Goal: Information Seeking & Learning: Learn about a topic

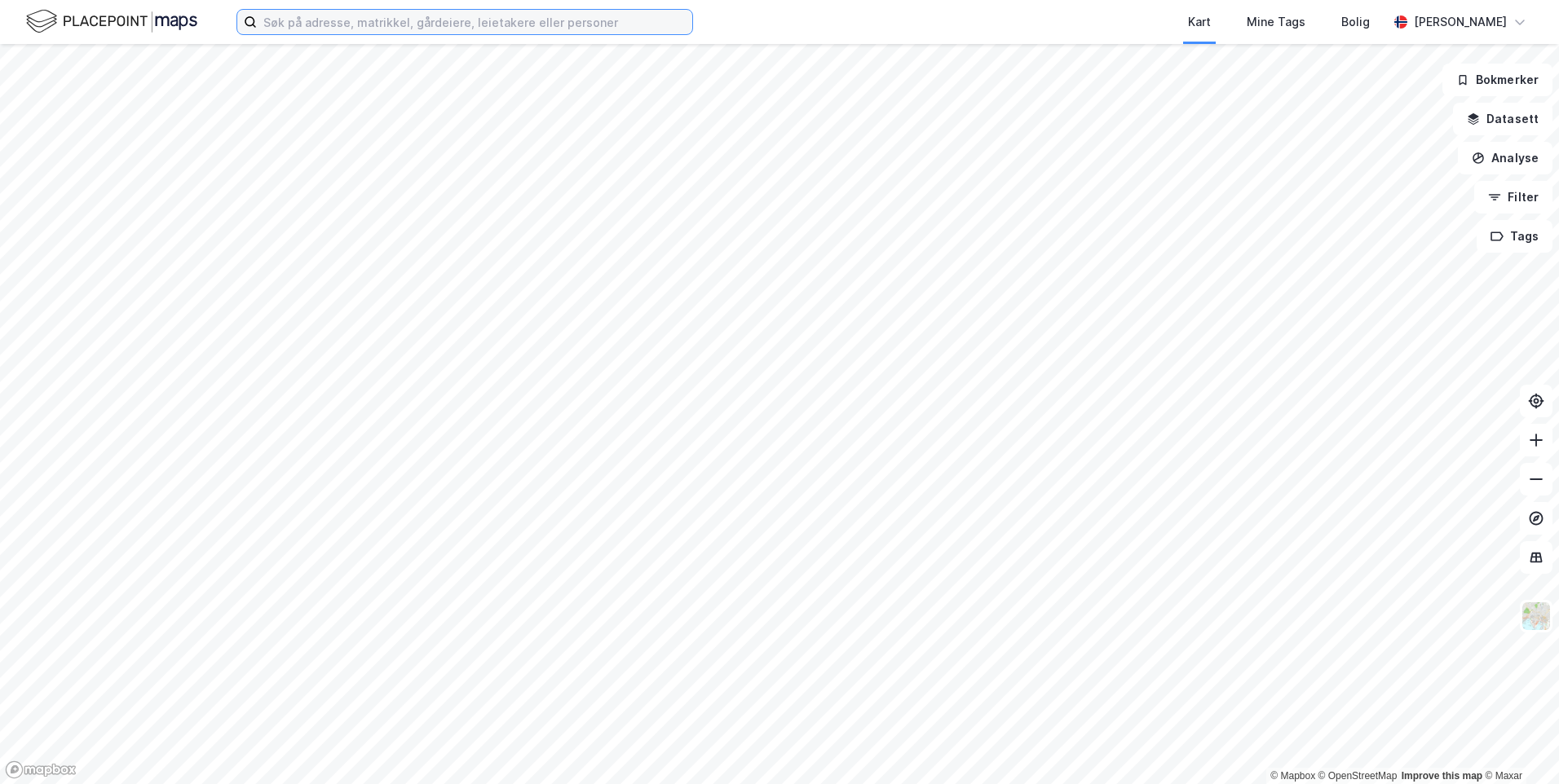
click at [579, 22] on input at bounding box center [475, 22] width 436 height 24
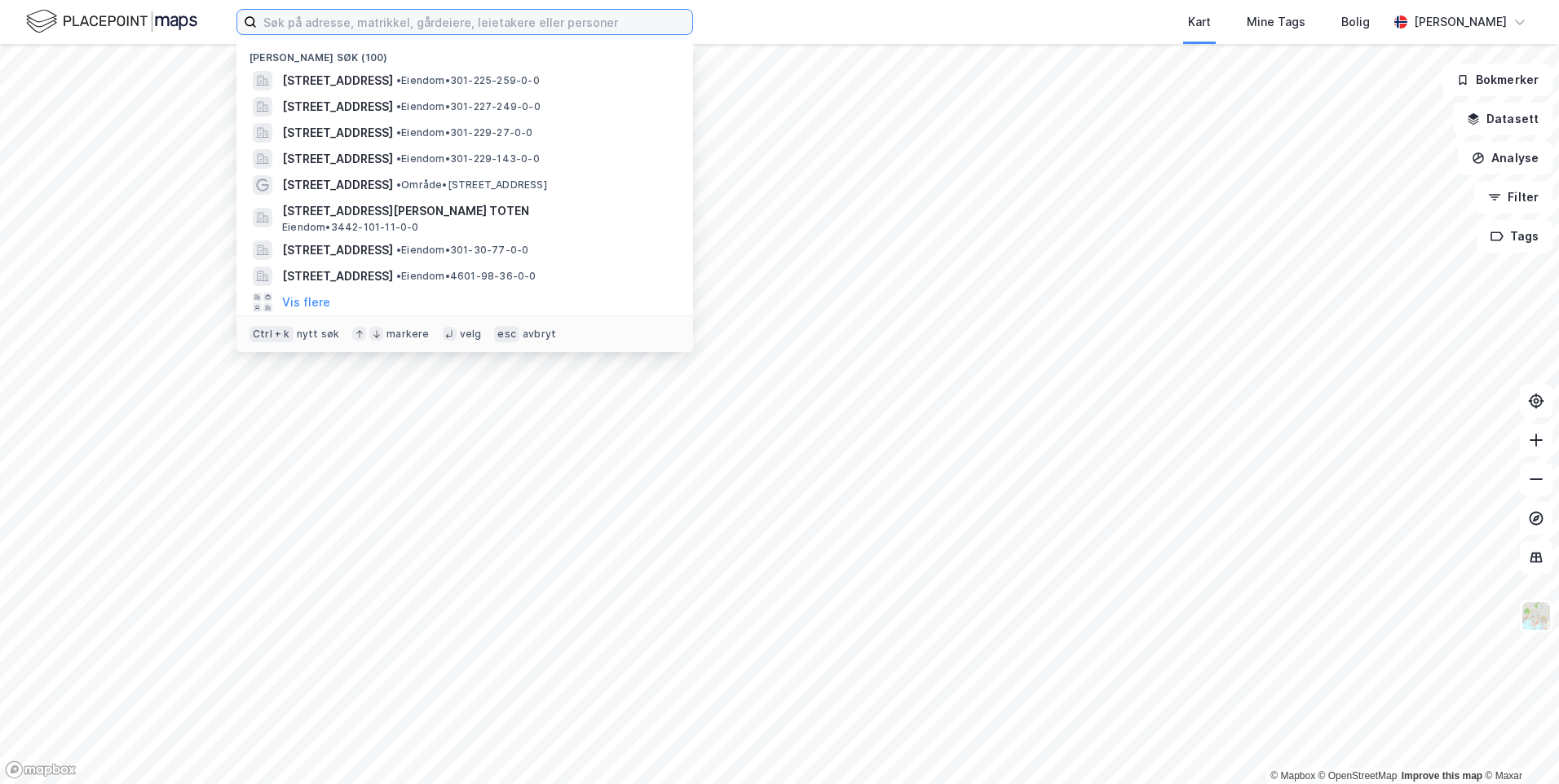
paste input "Ringeriksveien 516"
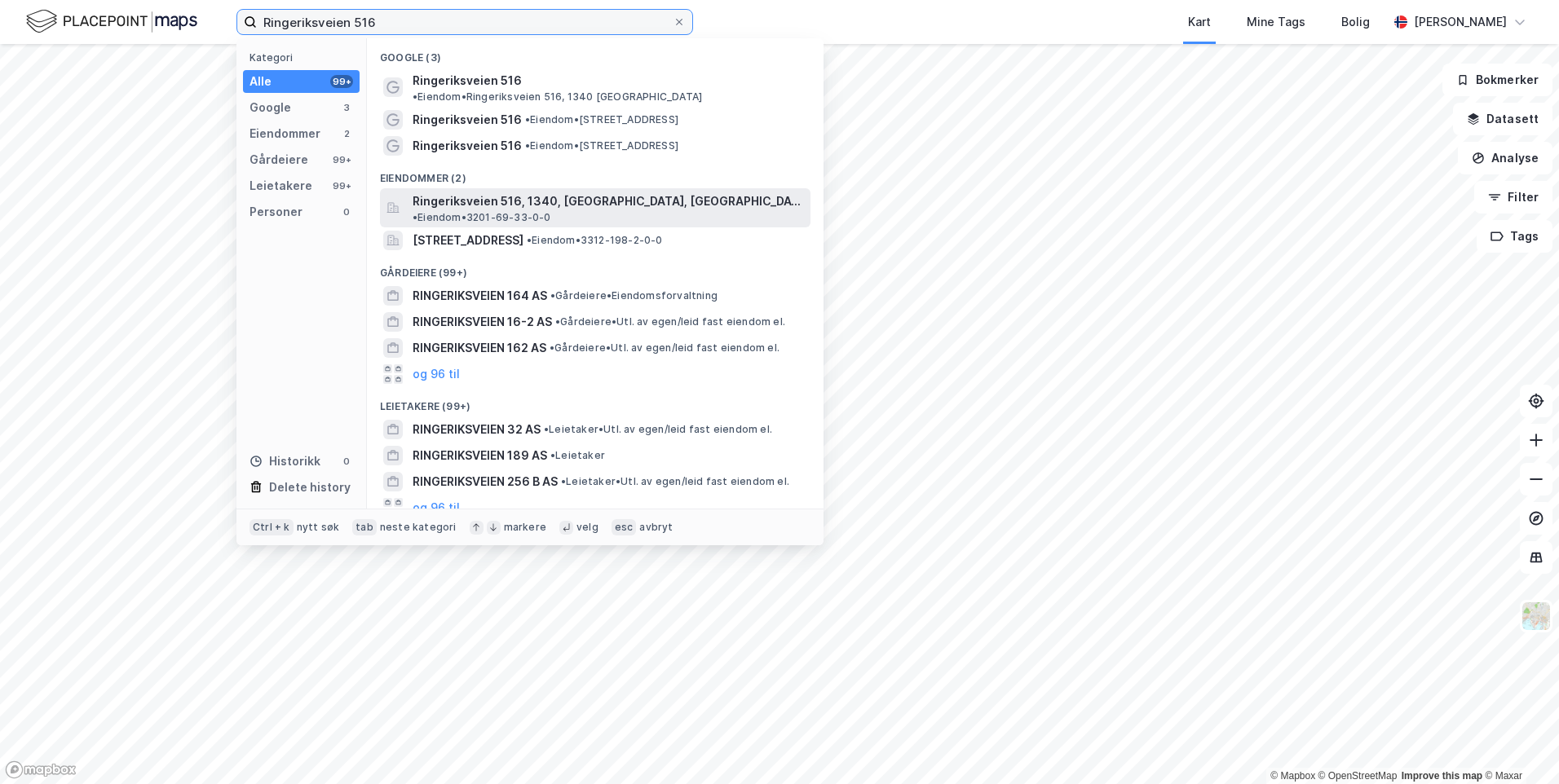
type input "Ringeriksveien 516"
click at [591, 192] on span "Ringeriksveien 516, 1340, [GEOGRAPHIC_DATA], [GEOGRAPHIC_DATA]" at bounding box center [608, 201] width 391 height 20
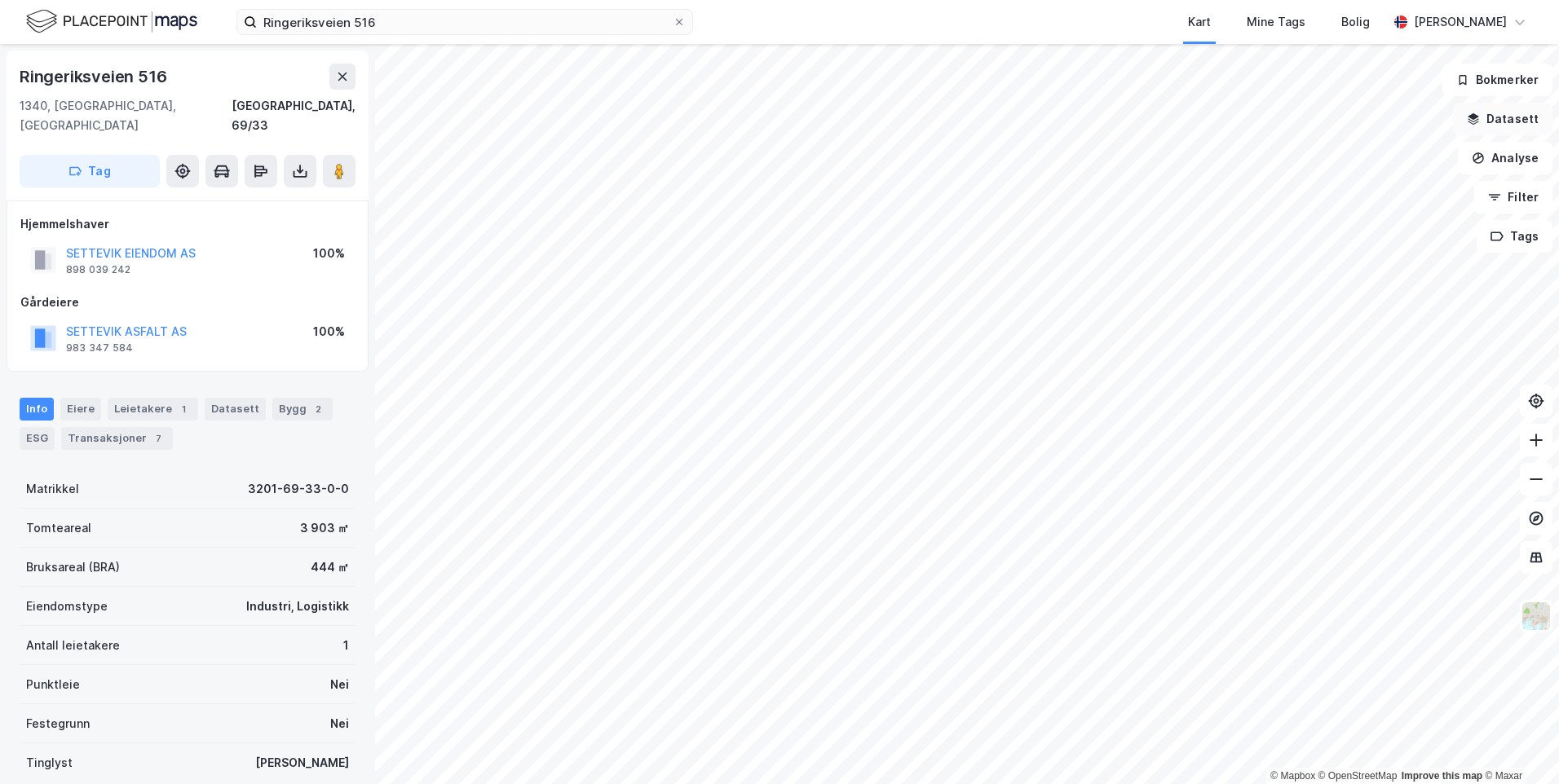
click at [1517, 129] on button "Datasett" at bounding box center [1503, 119] width 100 height 33
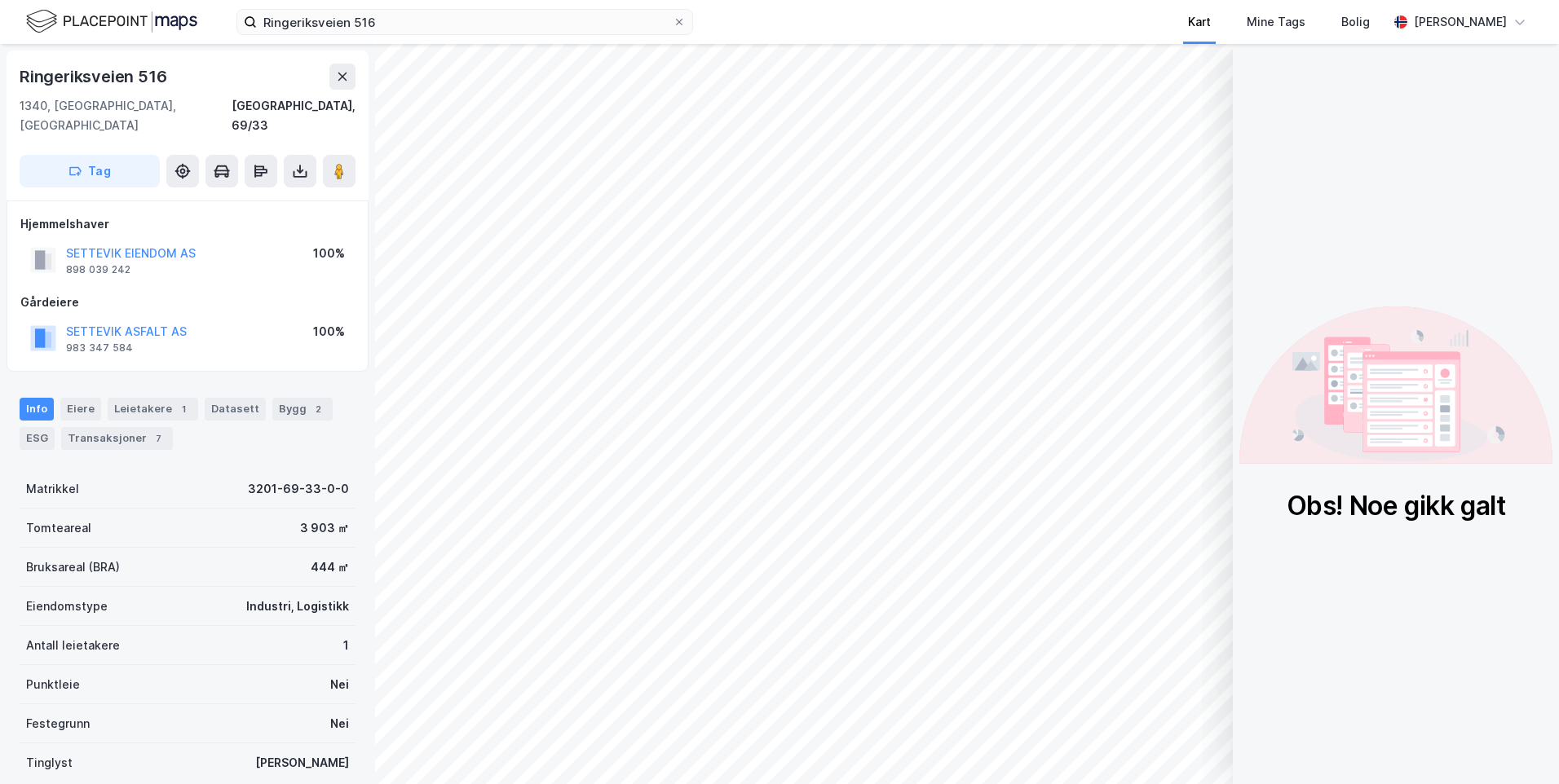
click at [1219, 38] on div "Kart" at bounding box center [1200, 22] width 59 height 44
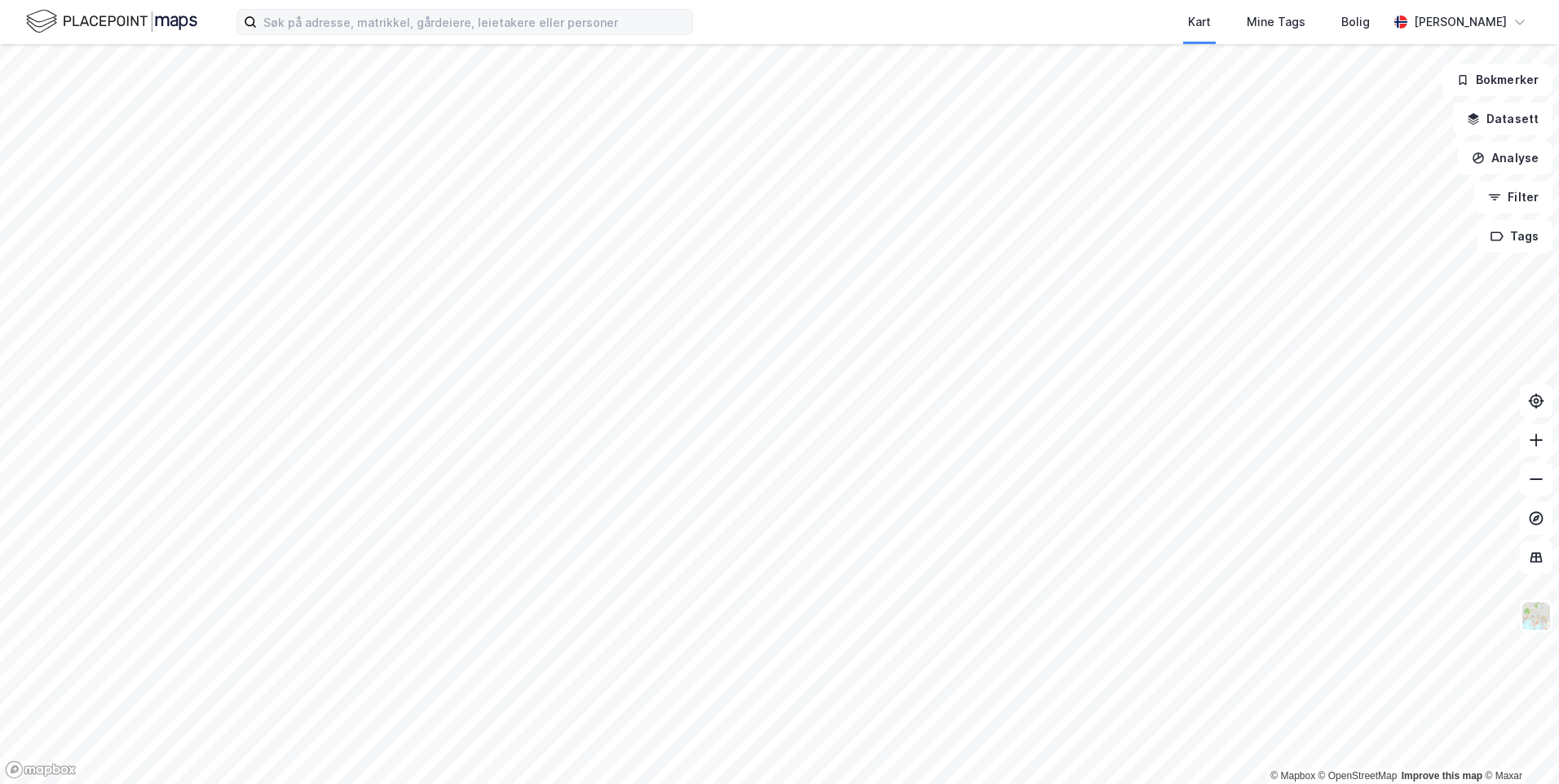
click at [671, 34] on label at bounding box center [465, 22] width 456 height 26
click at [671, 34] on input at bounding box center [475, 22] width 436 height 24
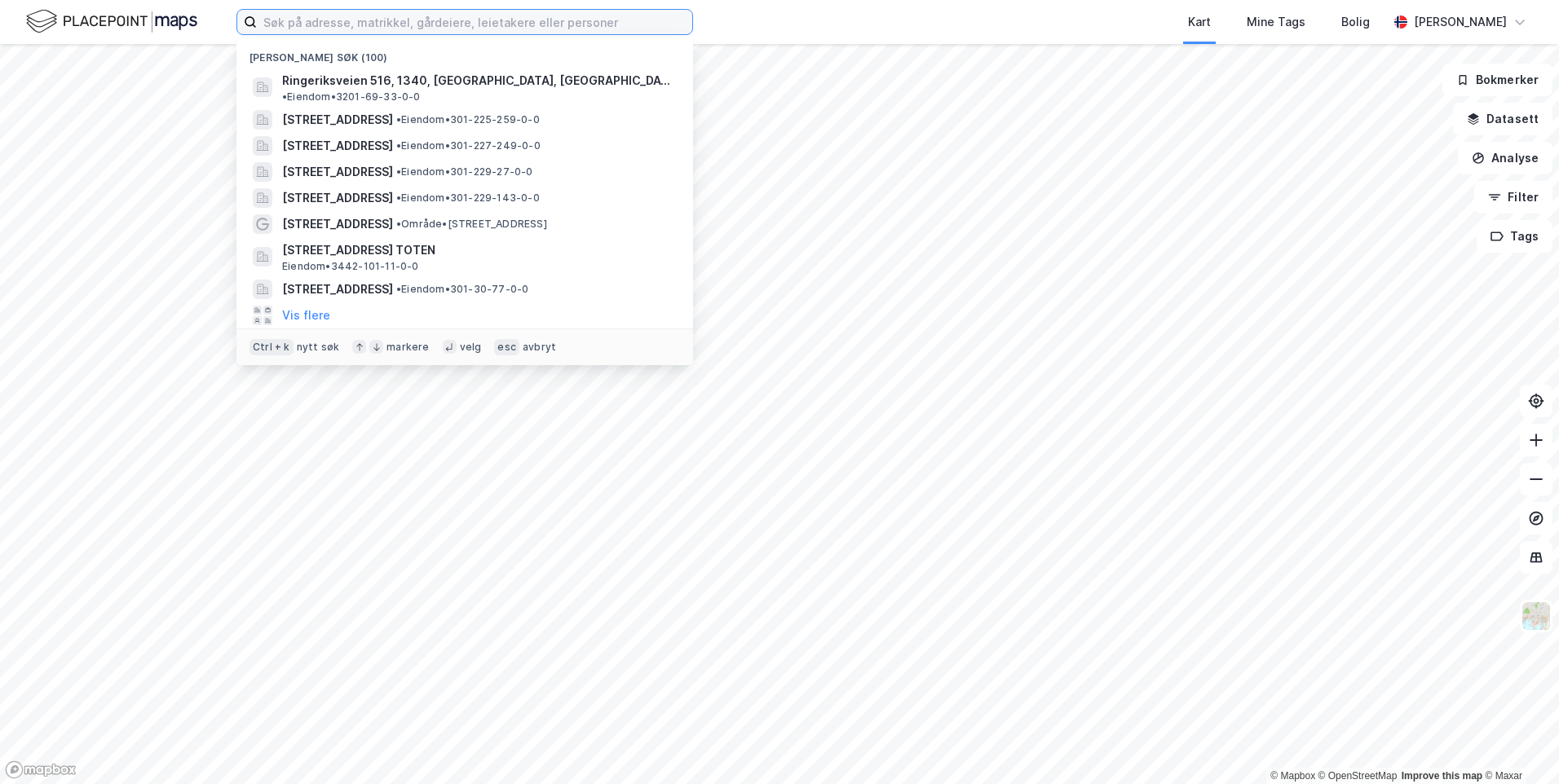
paste input "Ringeriksveien 516"
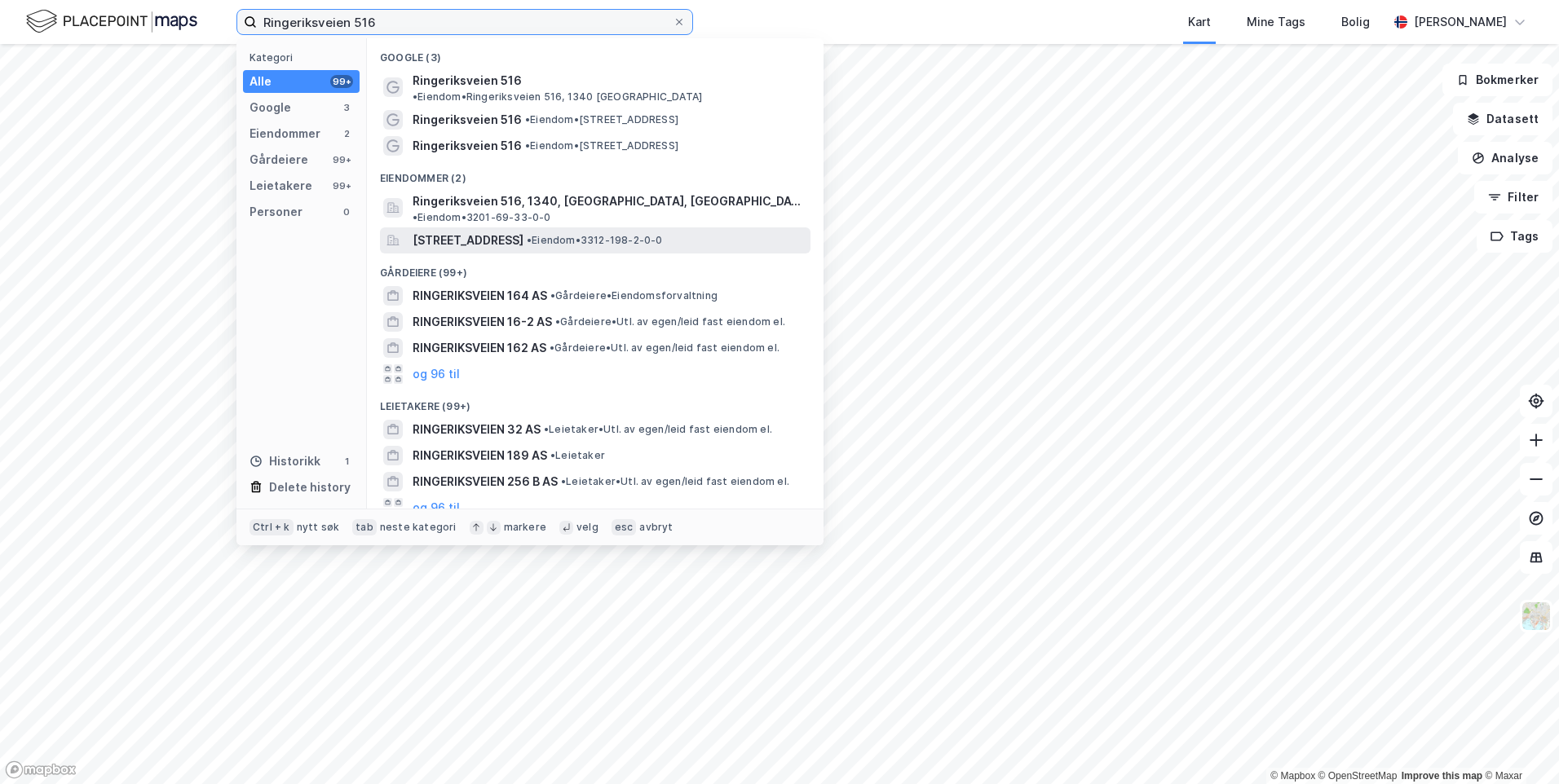
type input "Ringeriksveien 516"
click at [652, 234] on span "• Eiendom • 3312-198-2-0-0" at bounding box center [594, 240] width 136 height 13
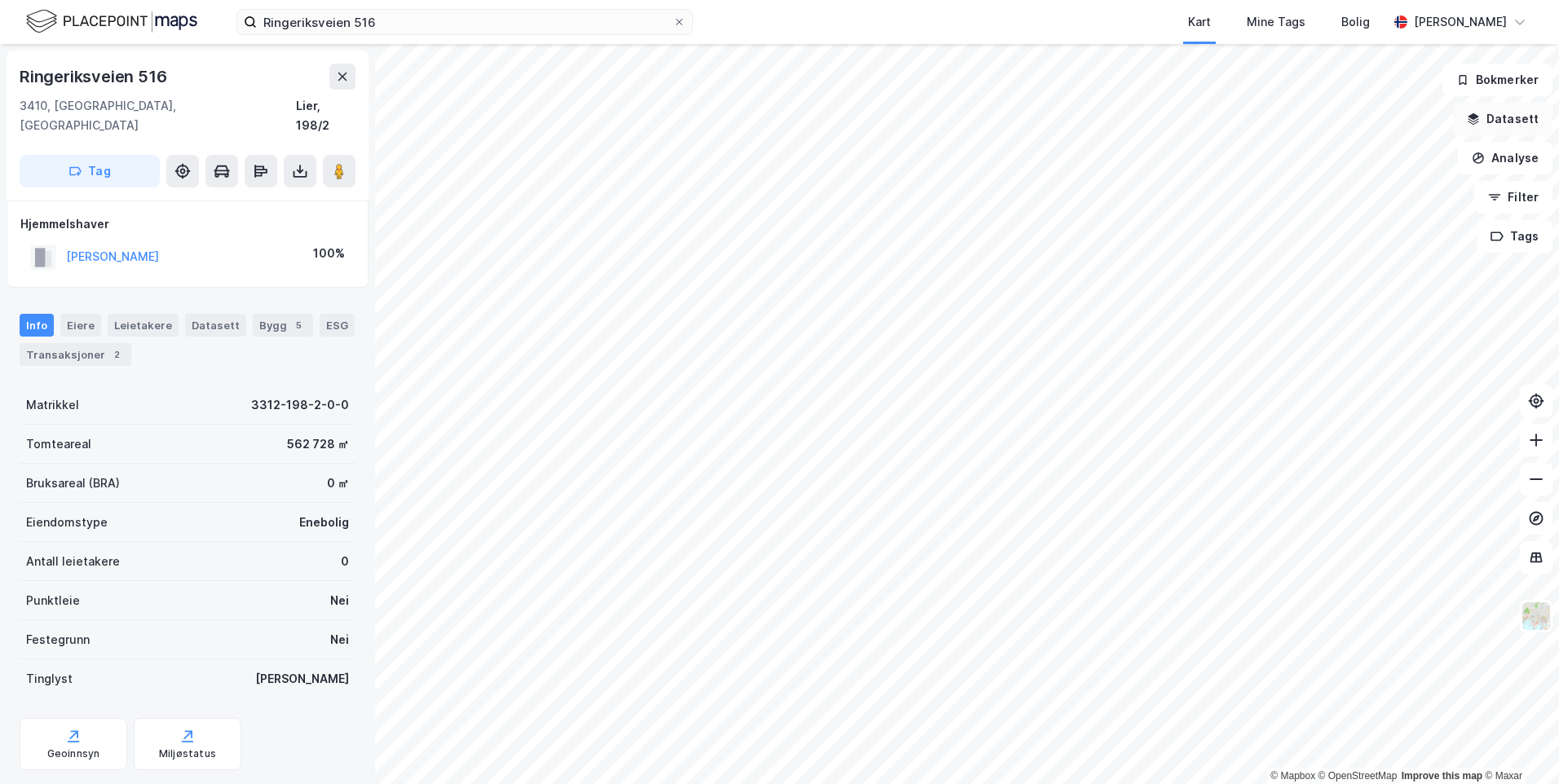
click at [1495, 120] on button "Datasett" at bounding box center [1503, 119] width 100 height 33
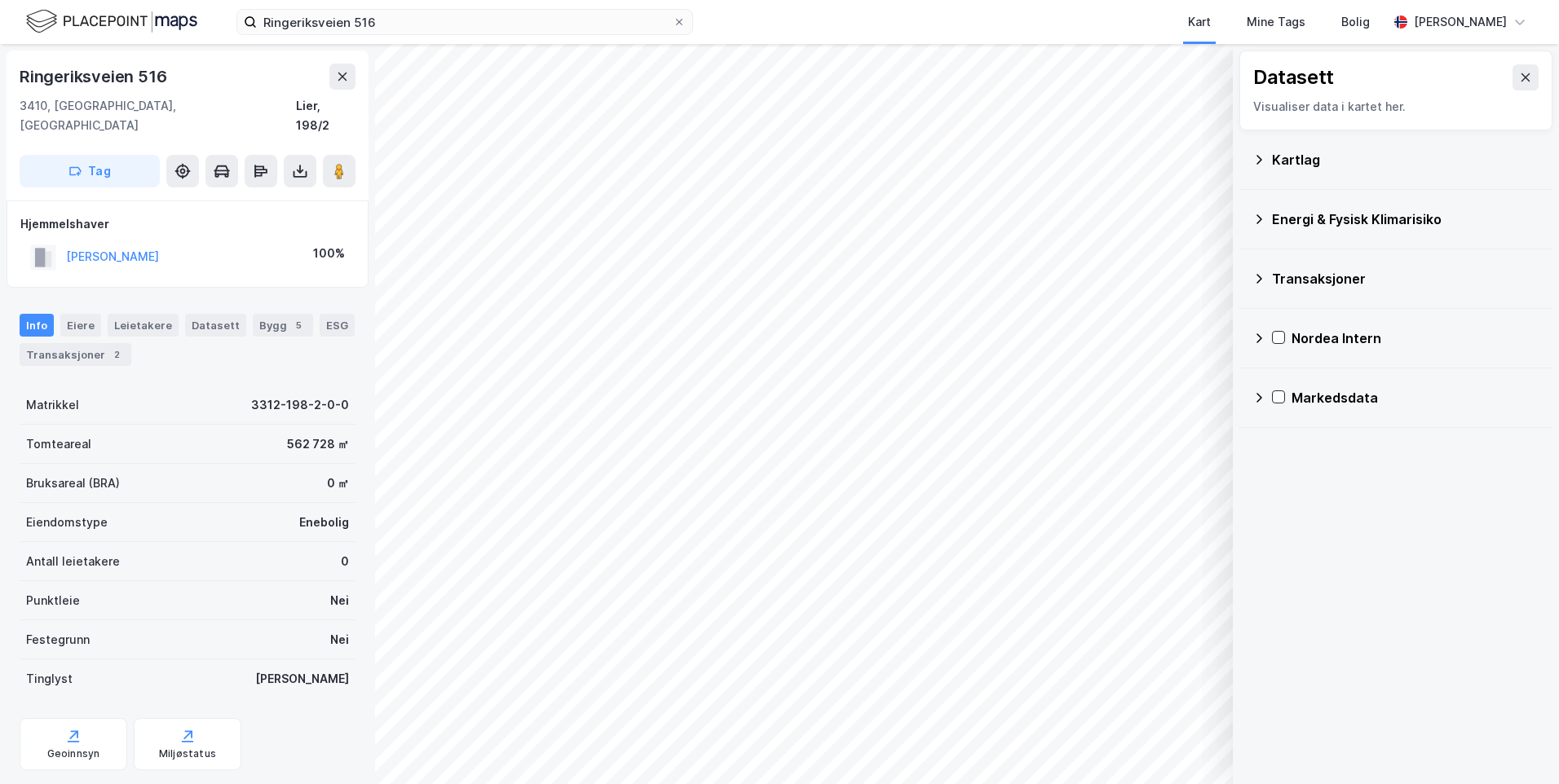
click at [1274, 159] on div "Kartlag" at bounding box center [1406, 160] width 267 height 20
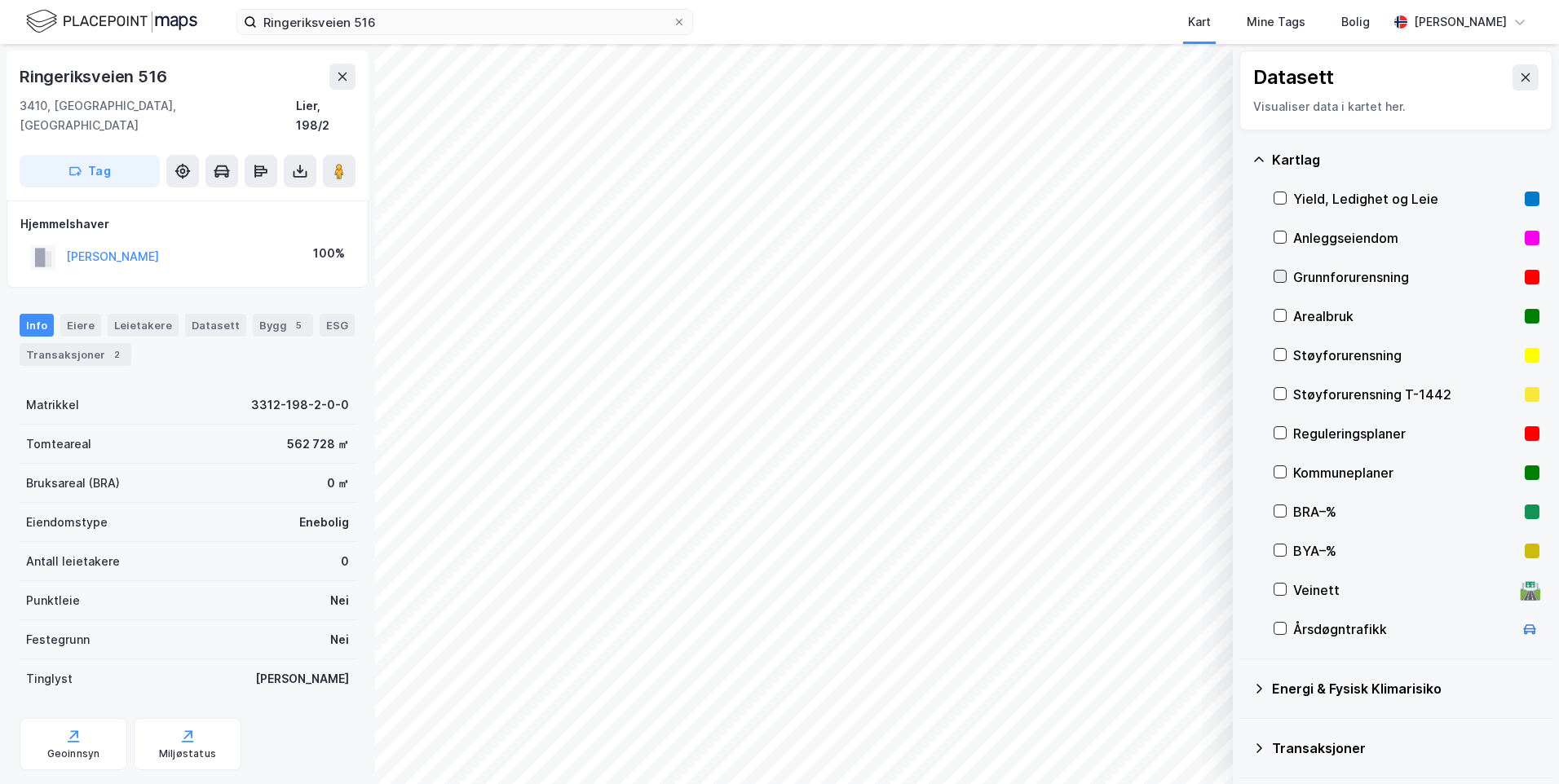
click at [1281, 277] on icon at bounding box center [1280, 276] width 11 height 11
click at [1262, 162] on icon at bounding box center [1259, 160] width 13 height 13
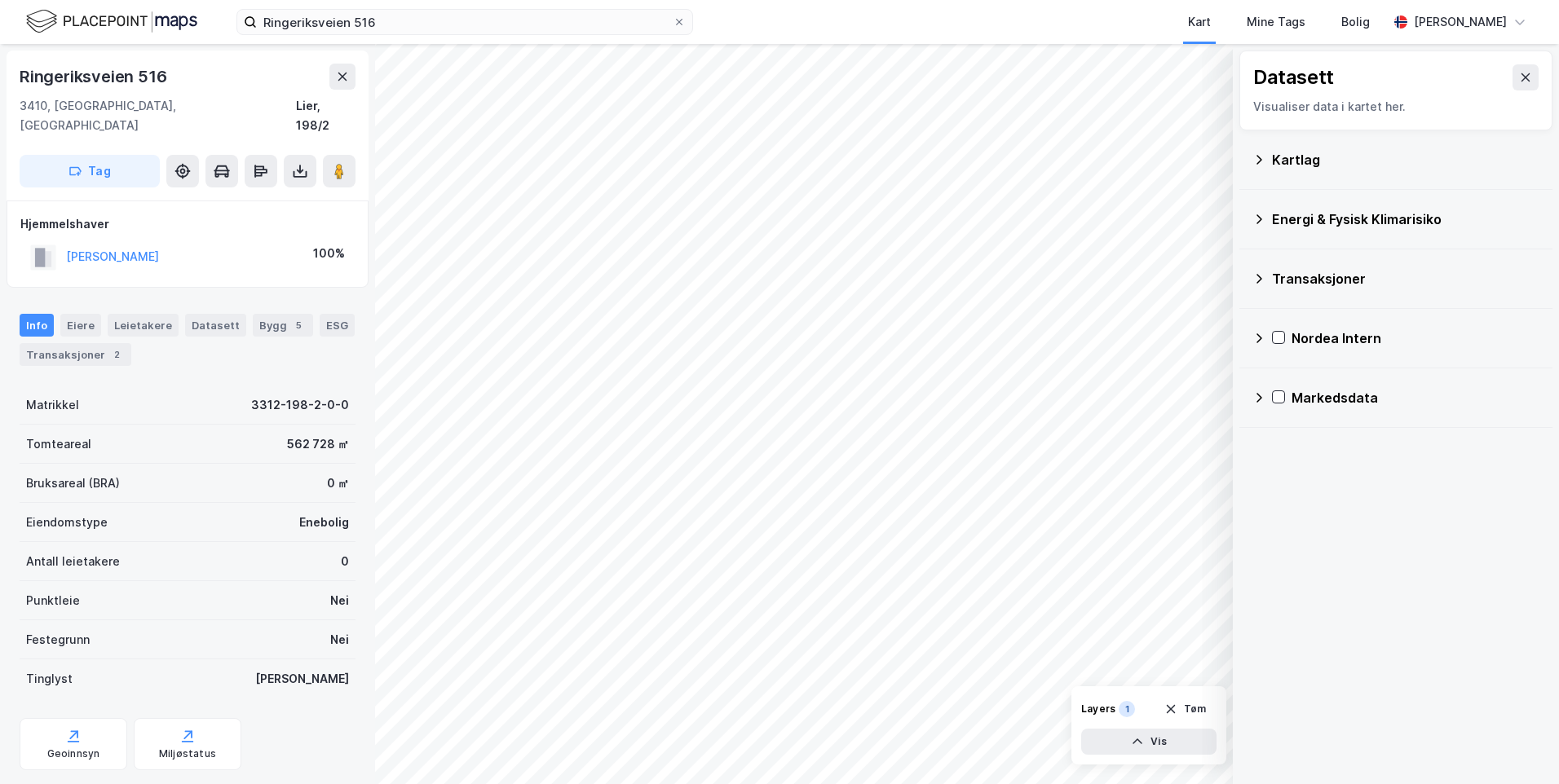
click at [1261, 219] on icon at bounding box center [1260, 219] width 6 height 10
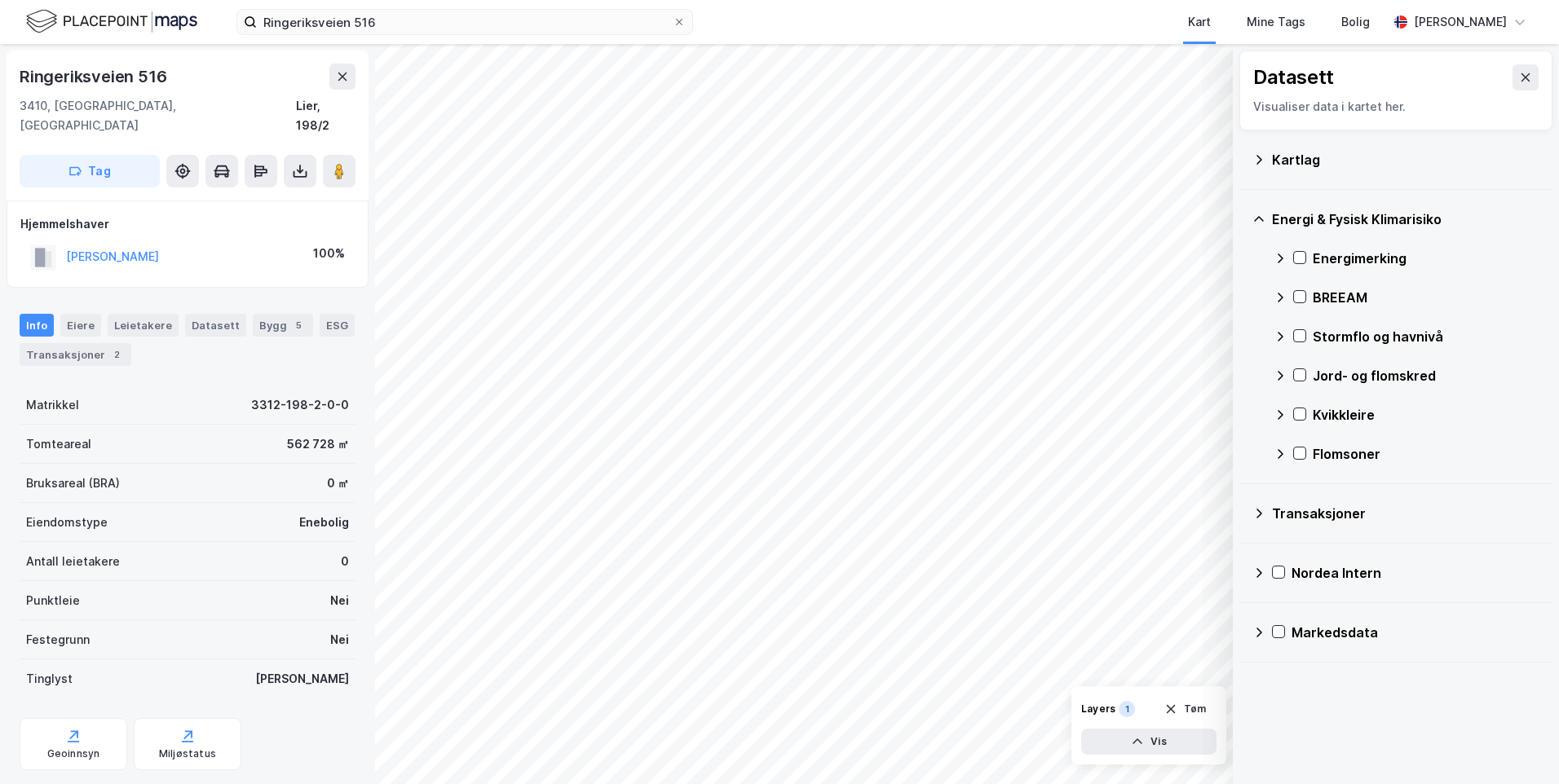
click at [1277, 256] on icon at bounding box center [1280, 258] width 13 height 13
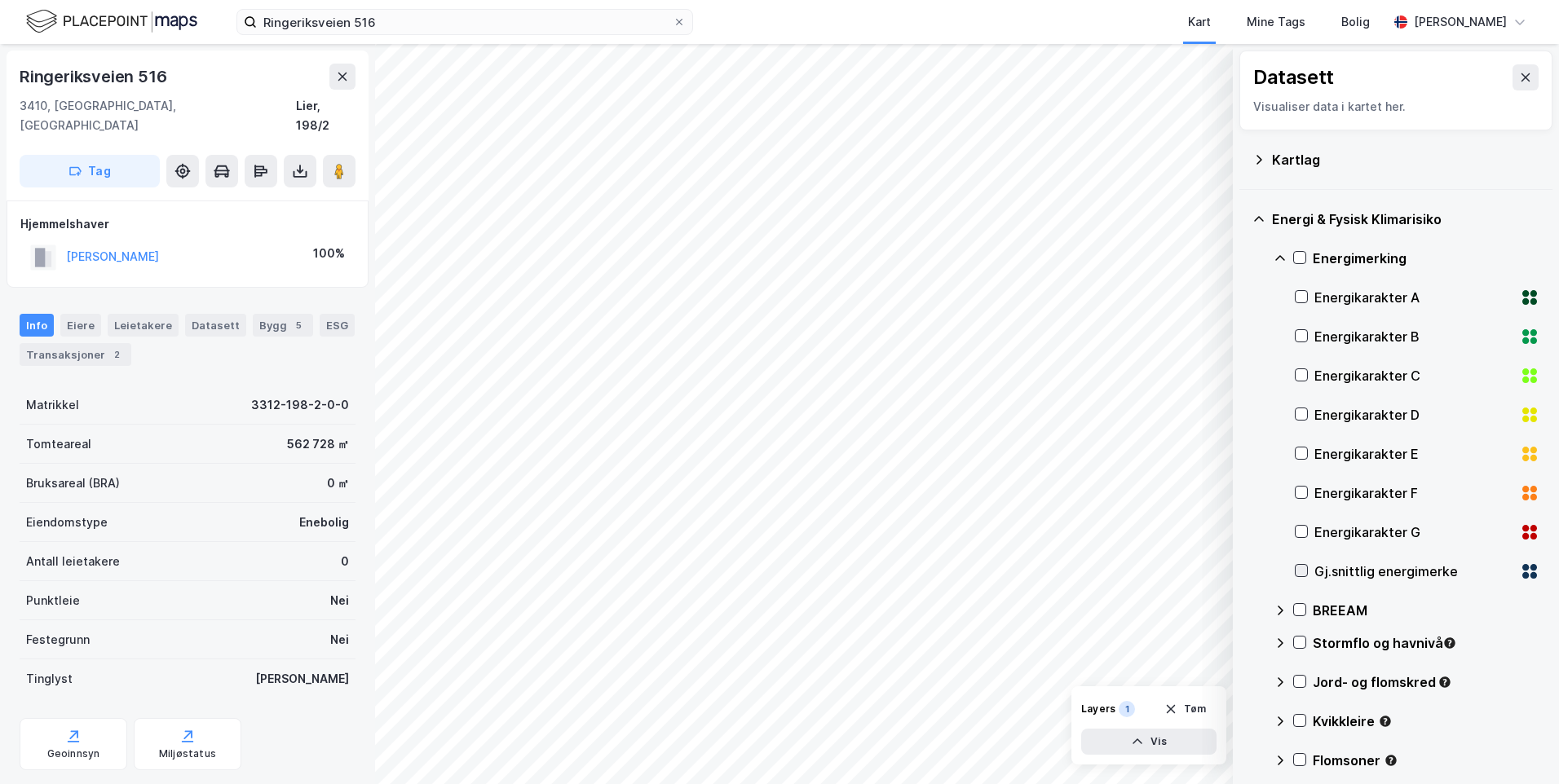
click at [1300, 572] on icon at bounding box center [1301, 570] width 11 height 11
click at [1277, 256] on icon at bounding box center [1280, 258] width 13 height 13
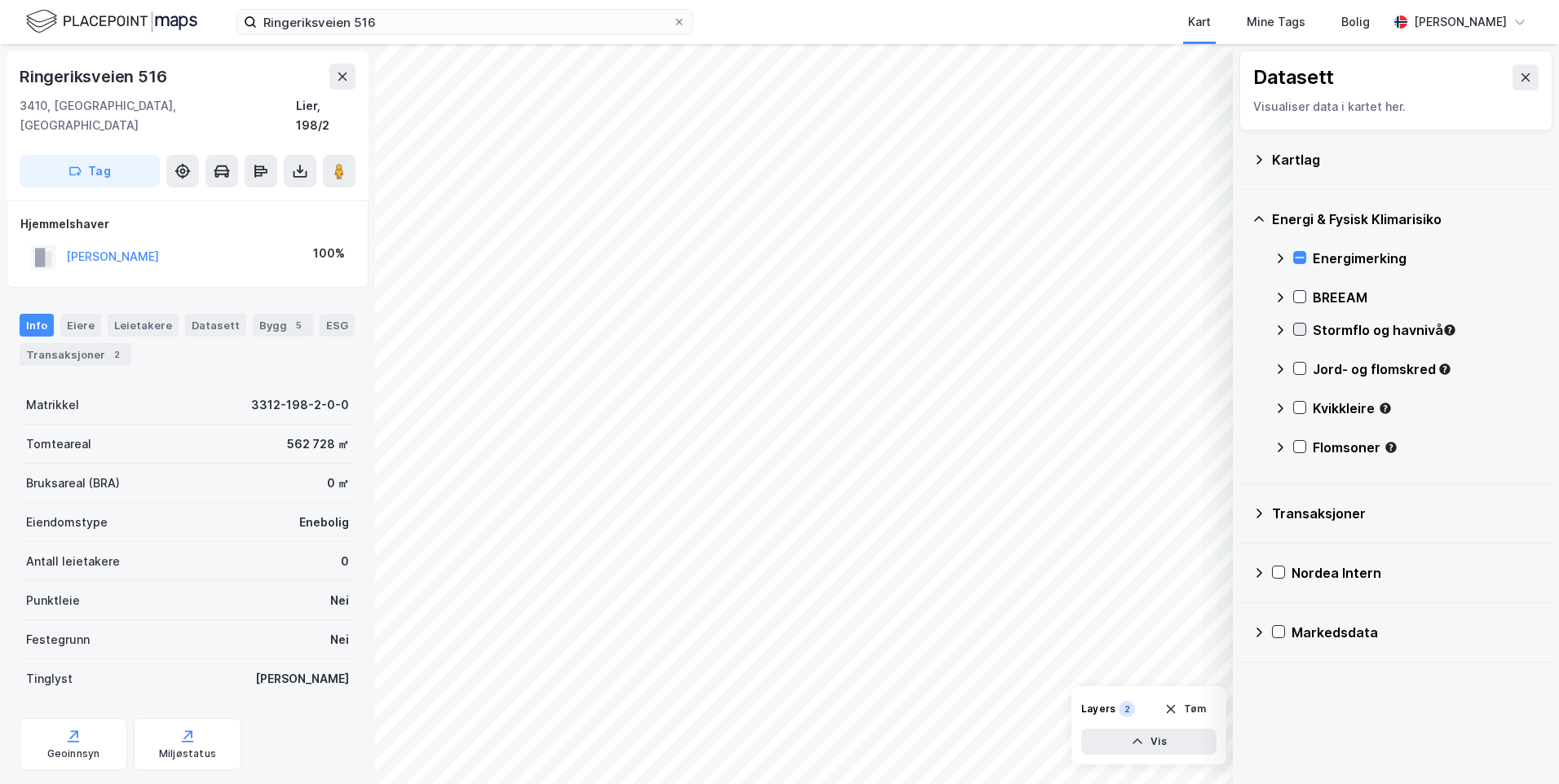
click at [1297, 330] on icon at bounding box center [1300, 330] width 9 height 6
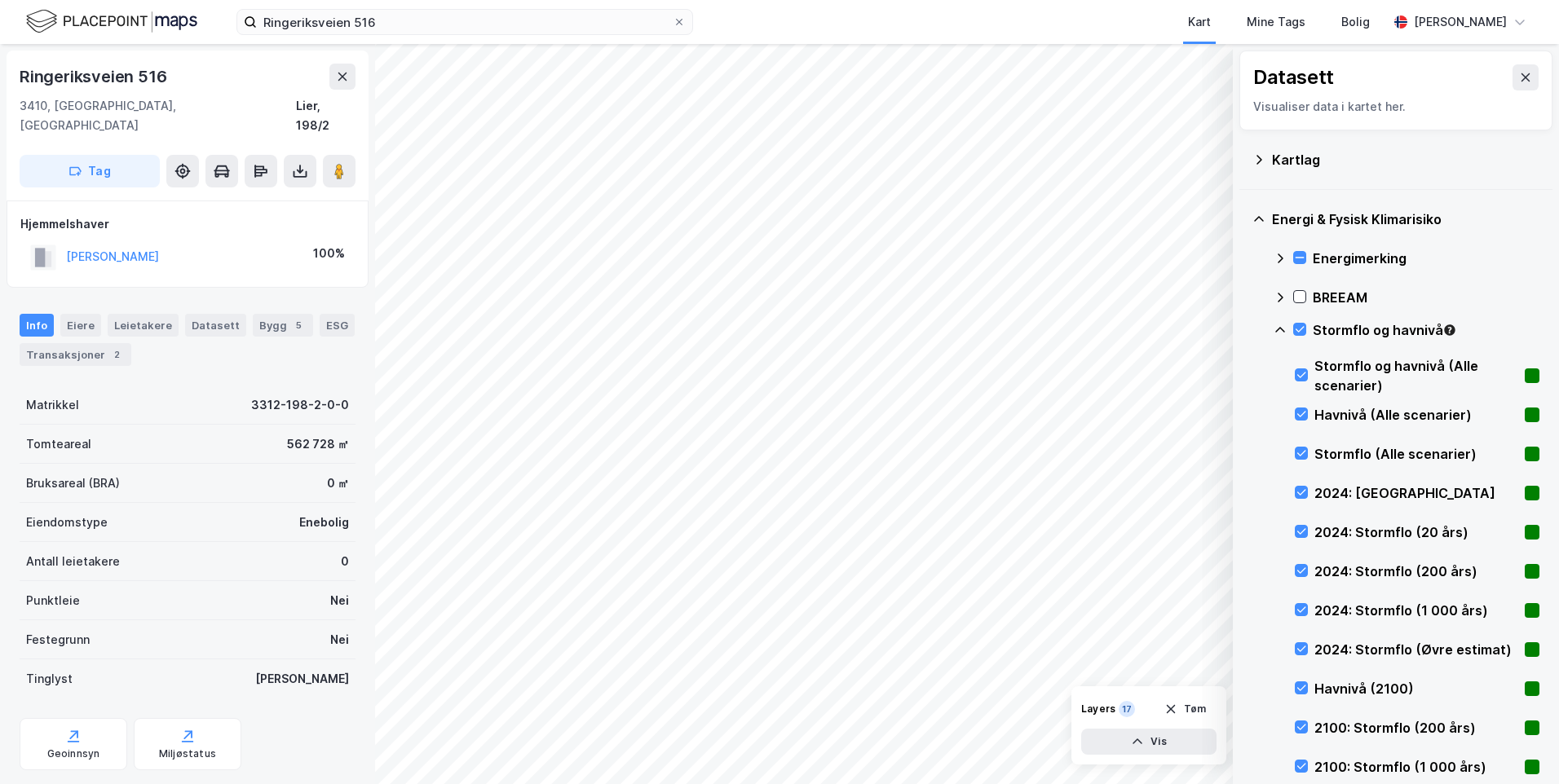
click at [1279, 328] on icon at bounding box center [1280, 330] width 13 height 13
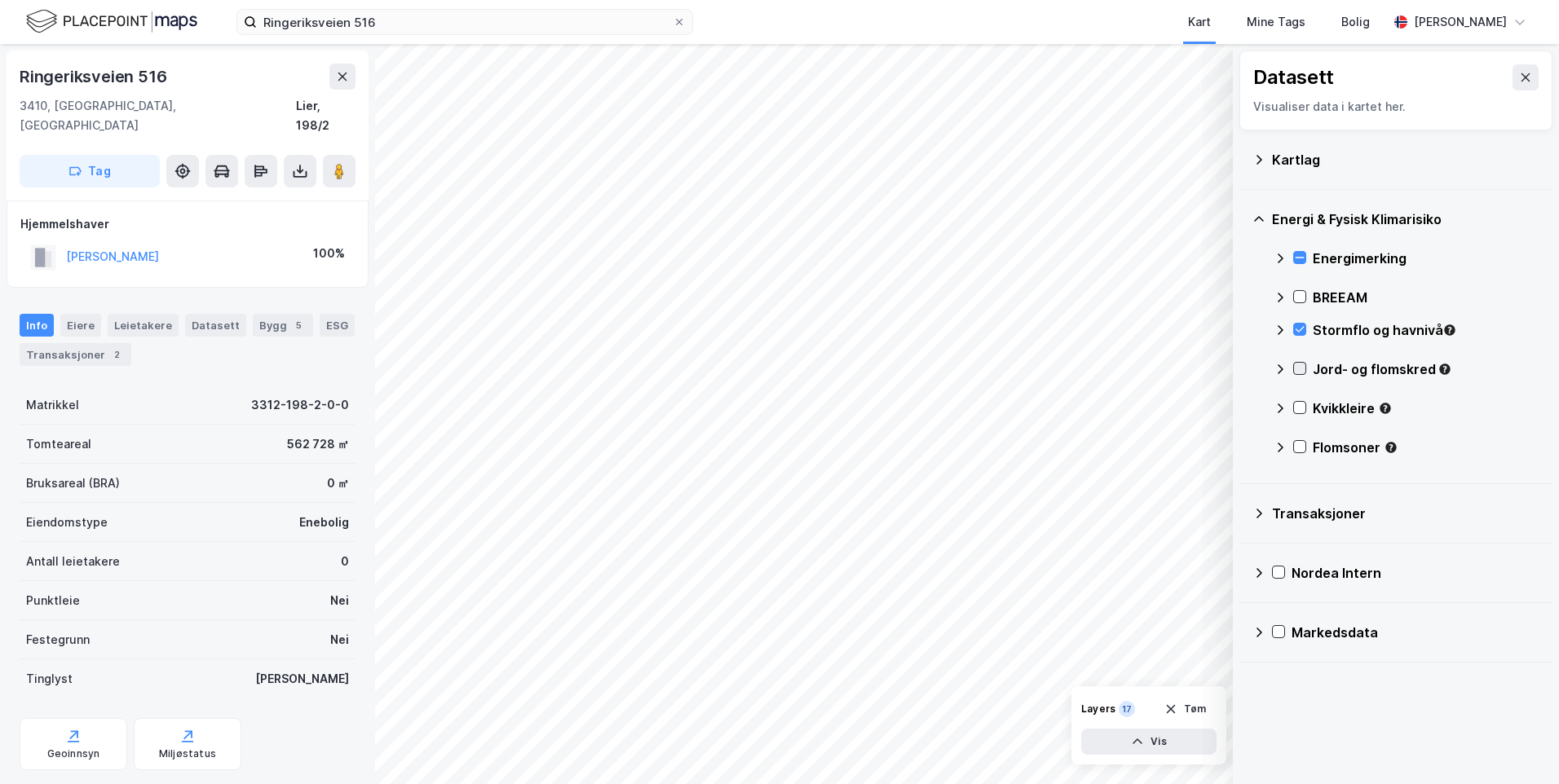
click at [1305, 370] on icon at bounding box center [1300, 368] width 11 height 11
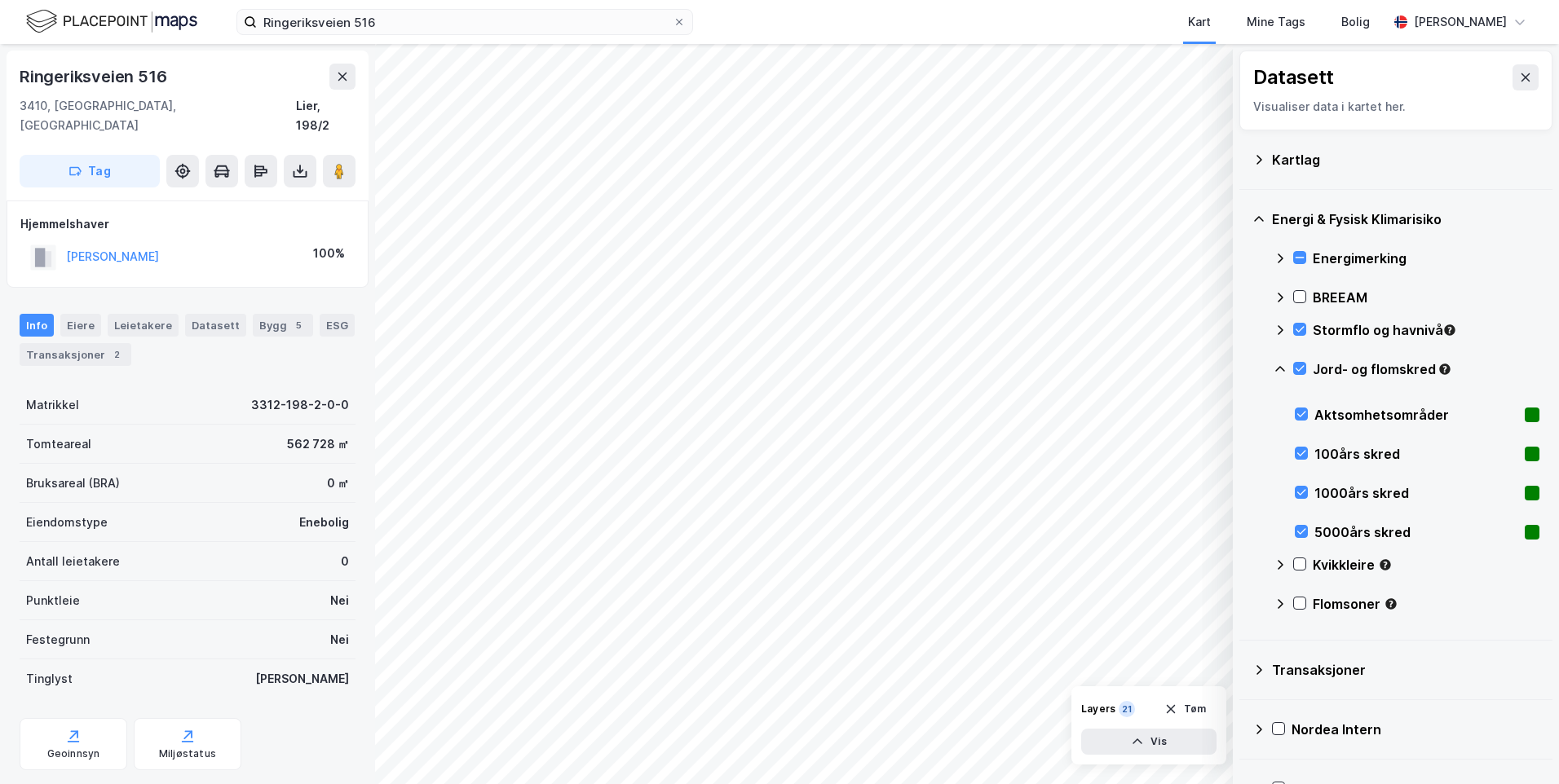
click at [1282, 365] on icon at bounding box center [1280, 369] width 13 height 13
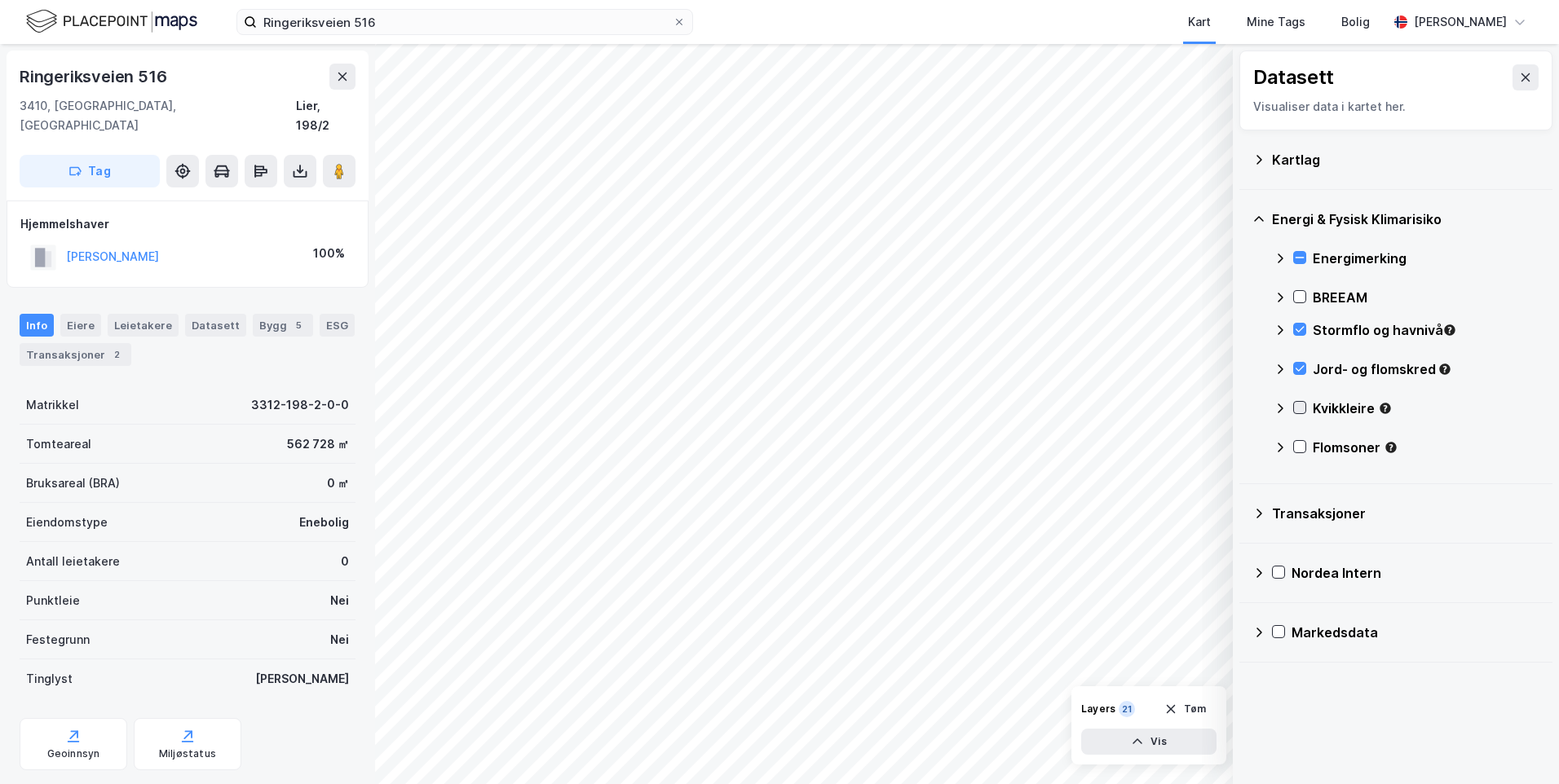
click at [1306, 409] on div at bounding box center [1300, 408] width 13 height 13
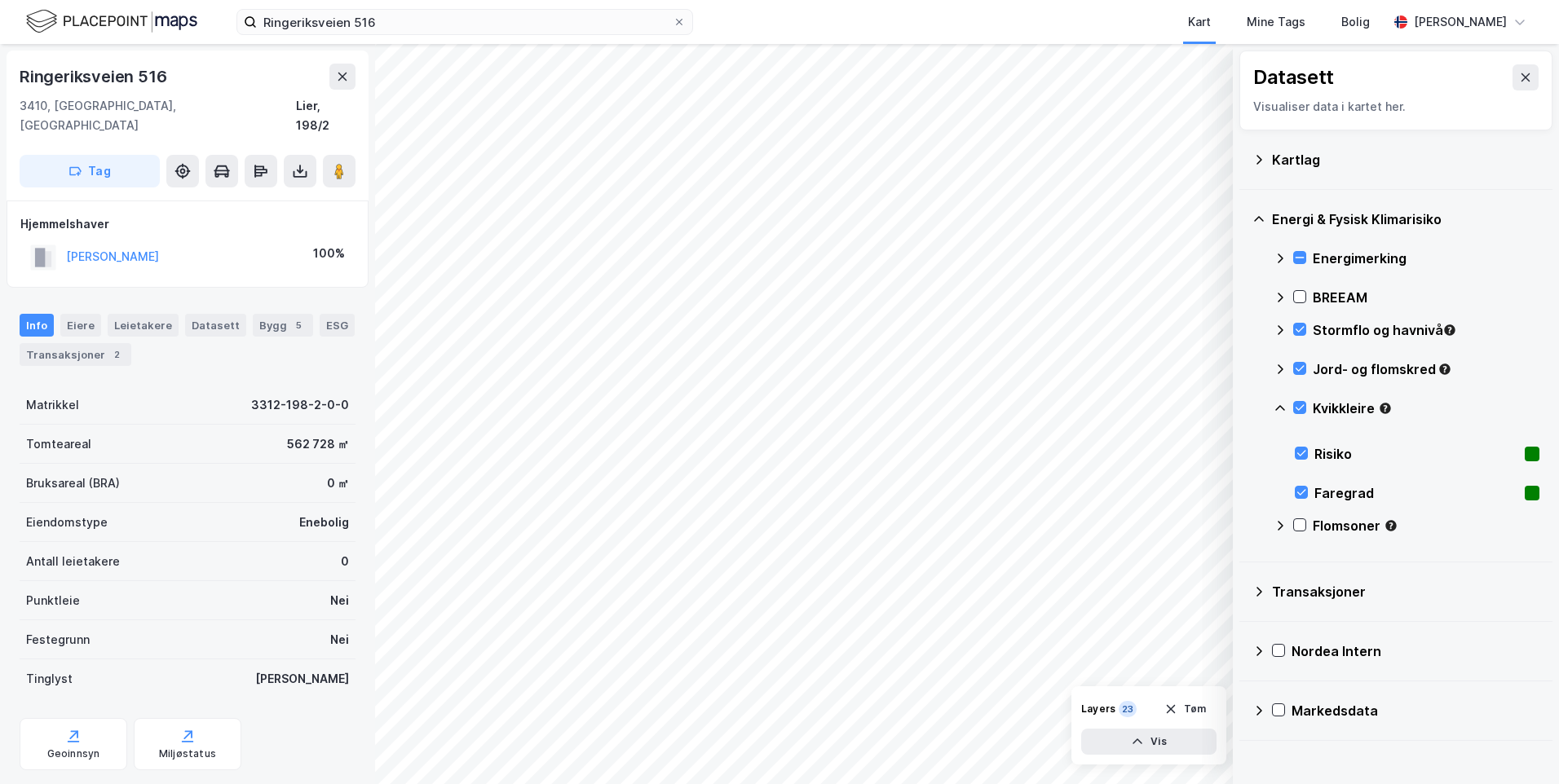
click at [1281, 410] on icon at bounding box center [1280, 408] width 13 height 13
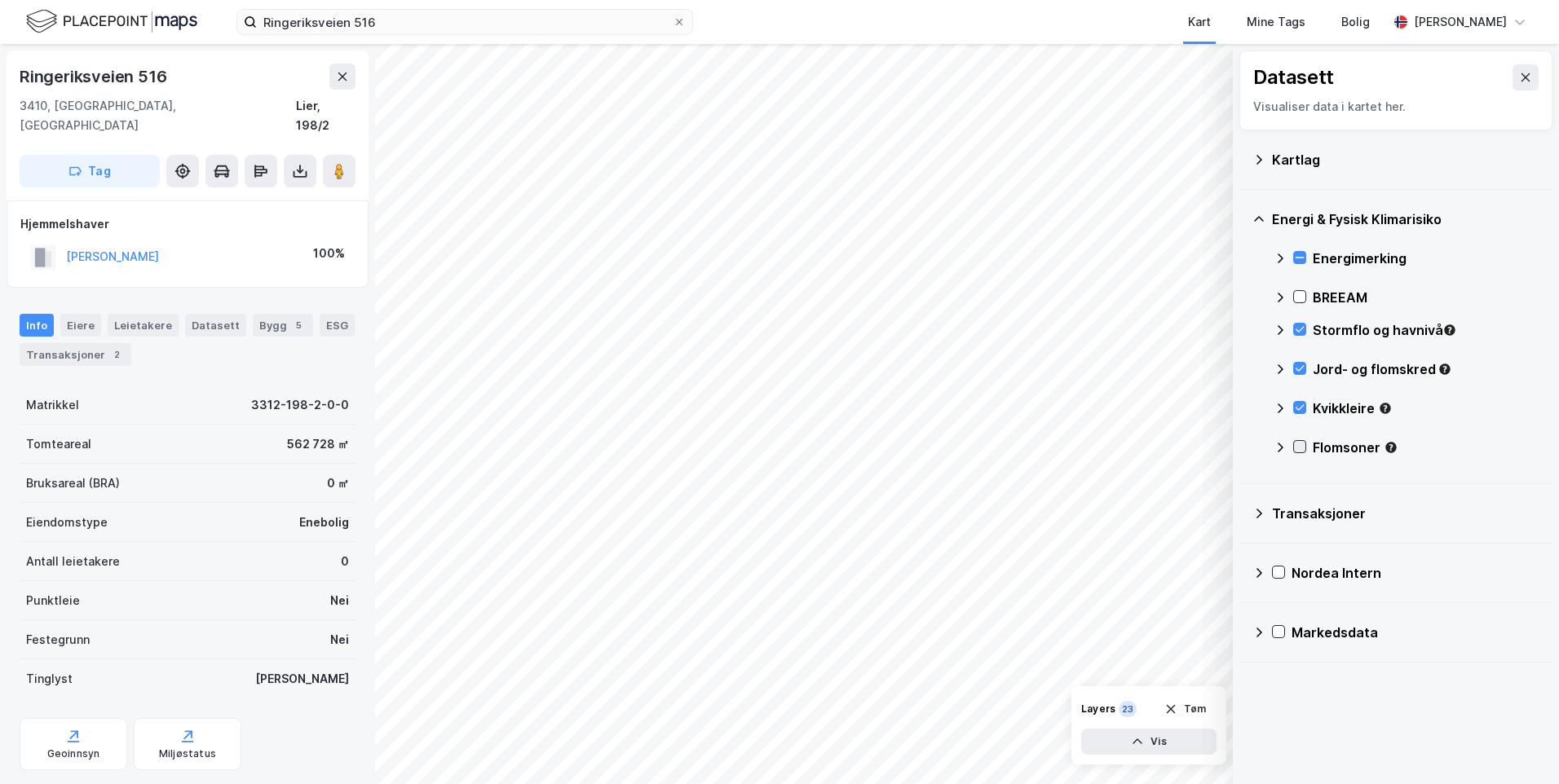
click at [1301, 442] on icon at bounding box center [1300, 447] width 11 height 11
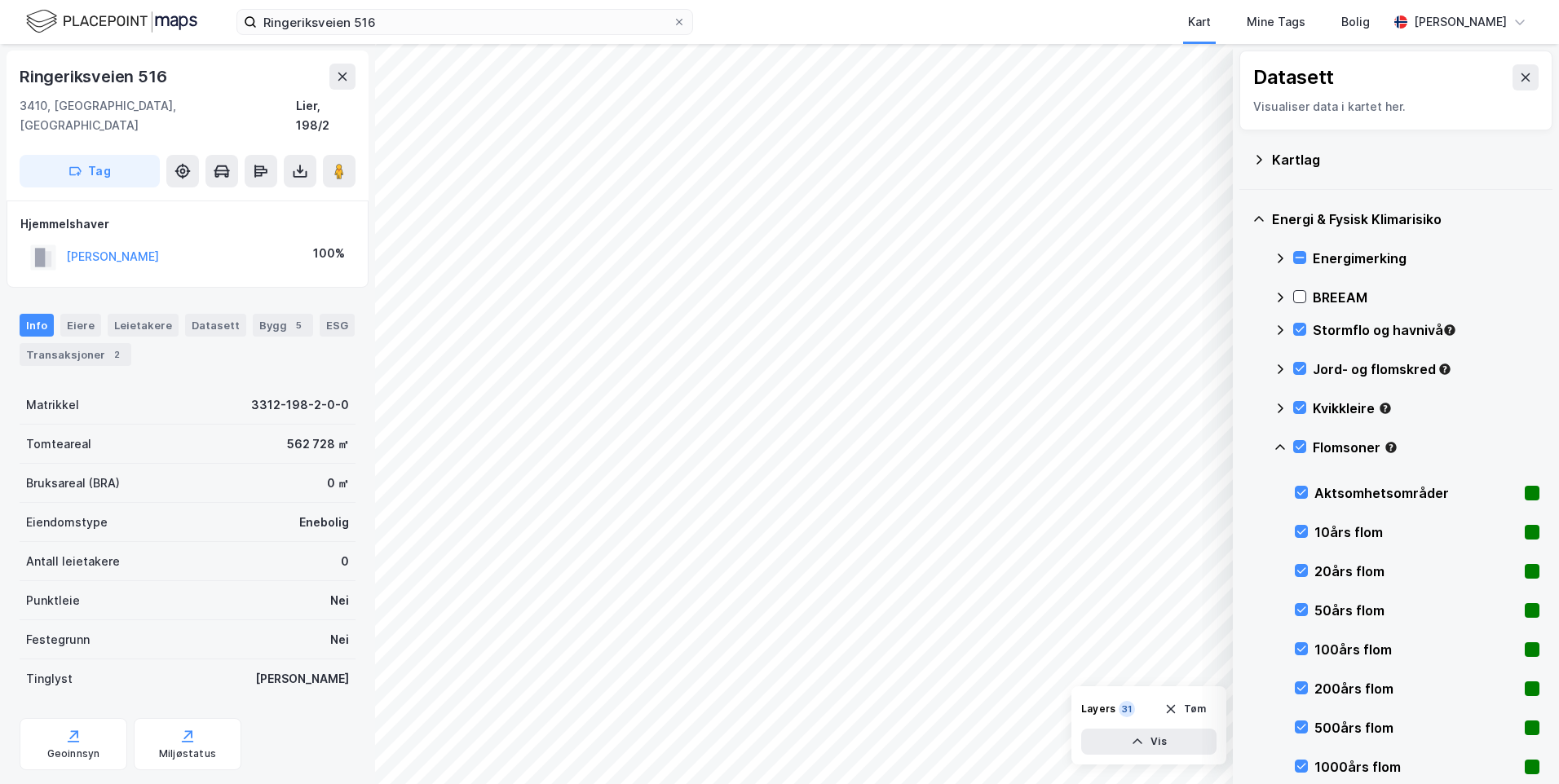
click at [1276, 445] on icon at bounding box center [1280, 448] width 13 height 13
